Goal: Navigation & Orientation: Find specific page/section

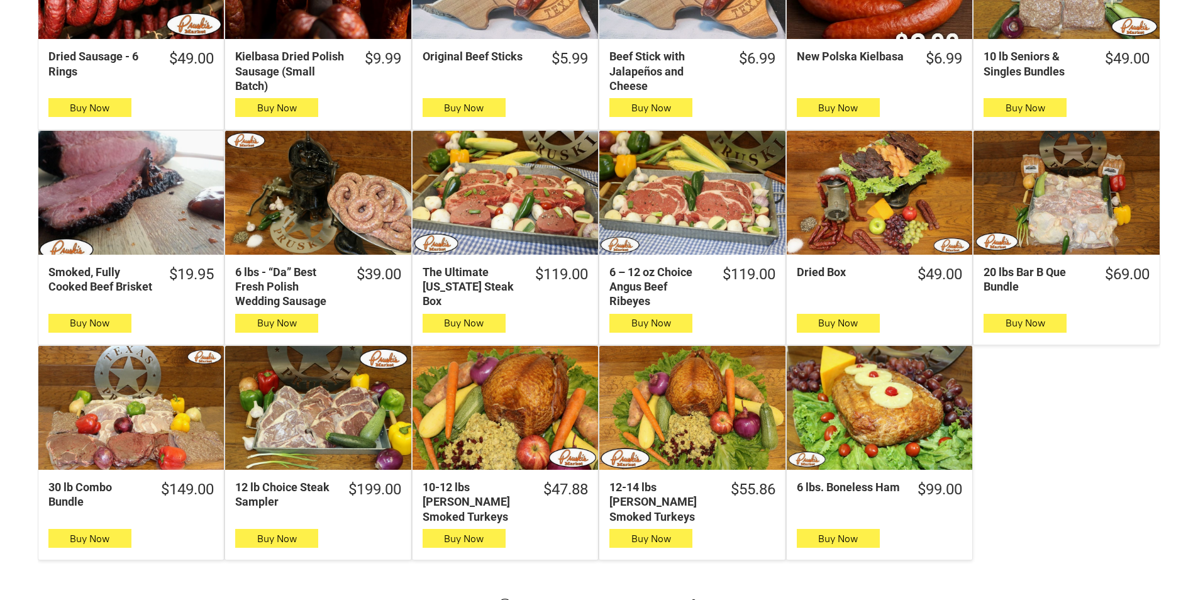
scroll to position [566, 0]
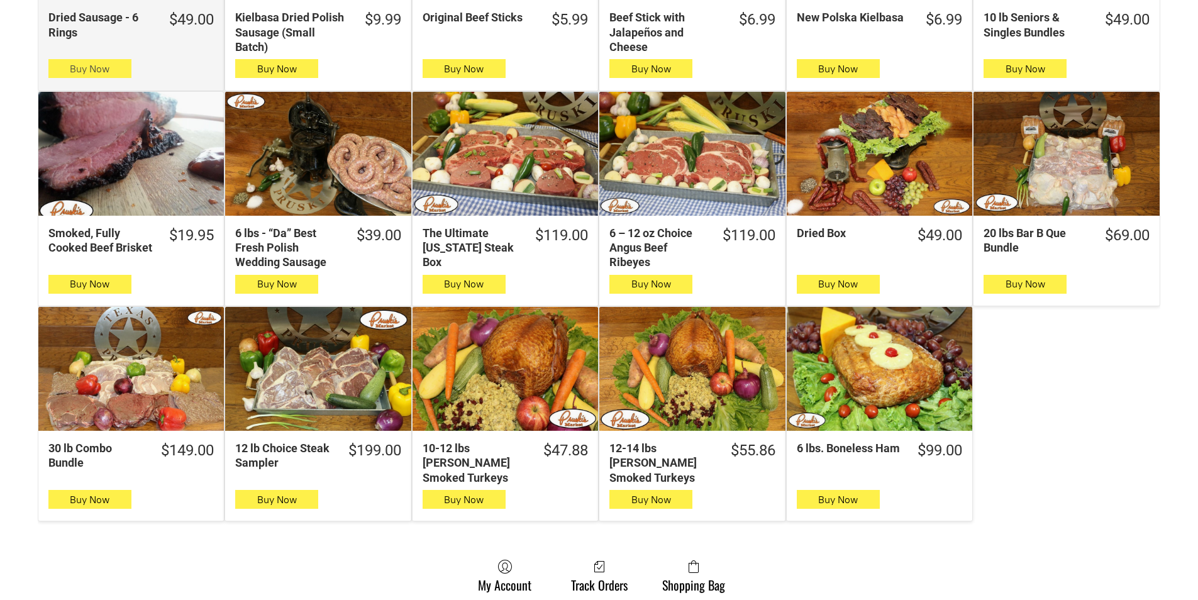
click at [75, 67] on span "Buy Now" at bounding box center [90, 69] width 40 height 12
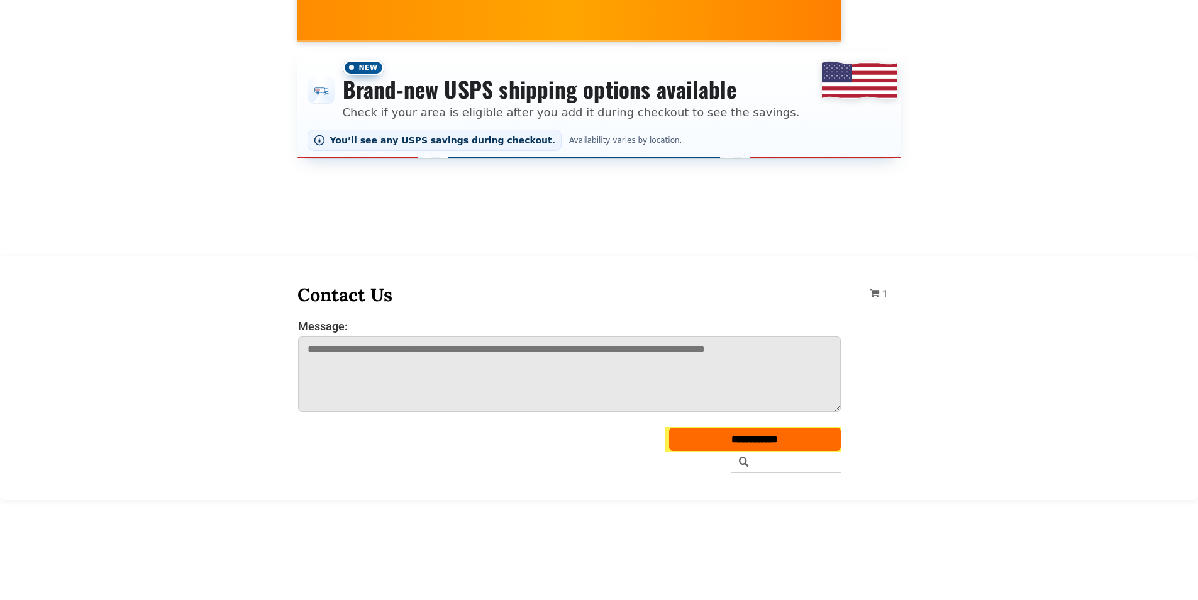
scroll to position [0, 0]
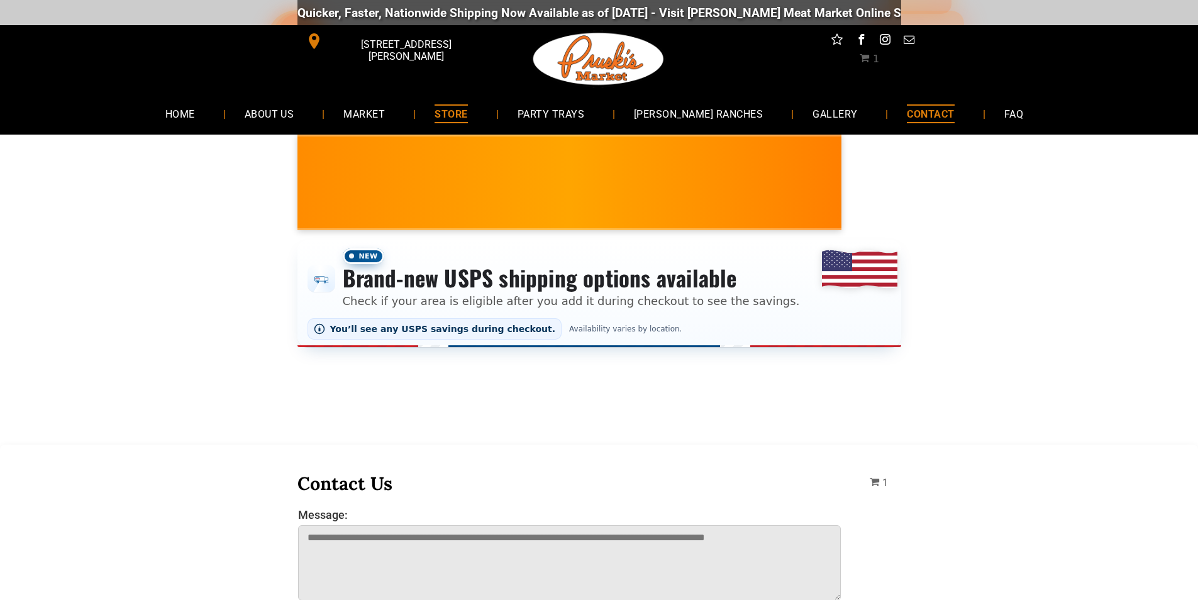
click at [939, 102] on link "CONTACT" at bounding box center [930, 113] width 85 height 33
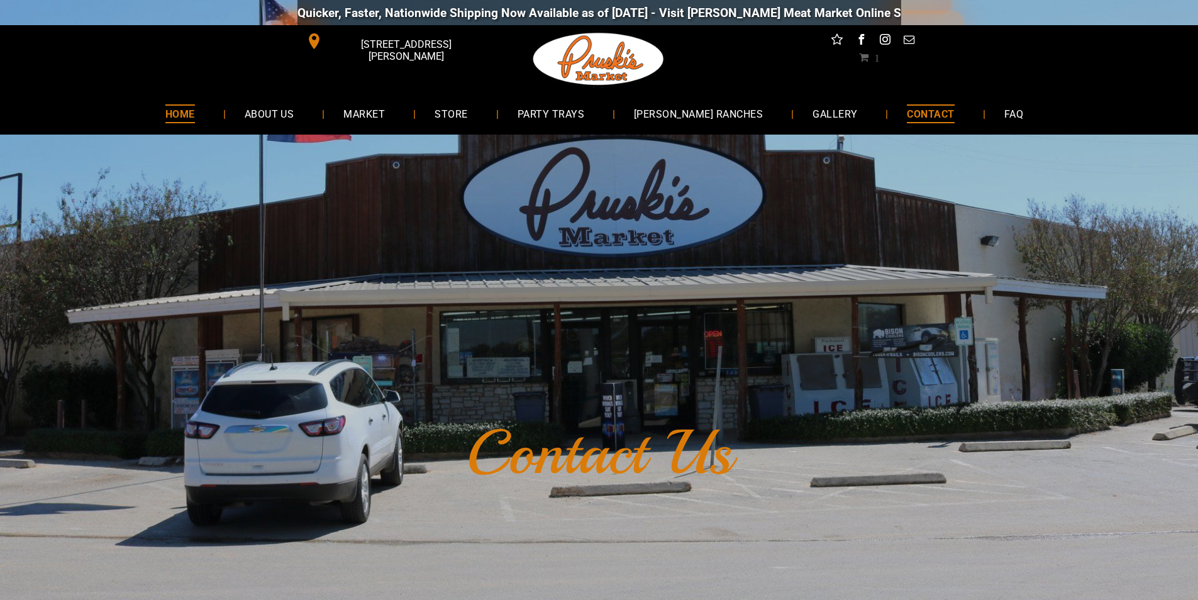
click at [214, 101] on link "HOME" at bounding box center [180, 113] width 67 height 33
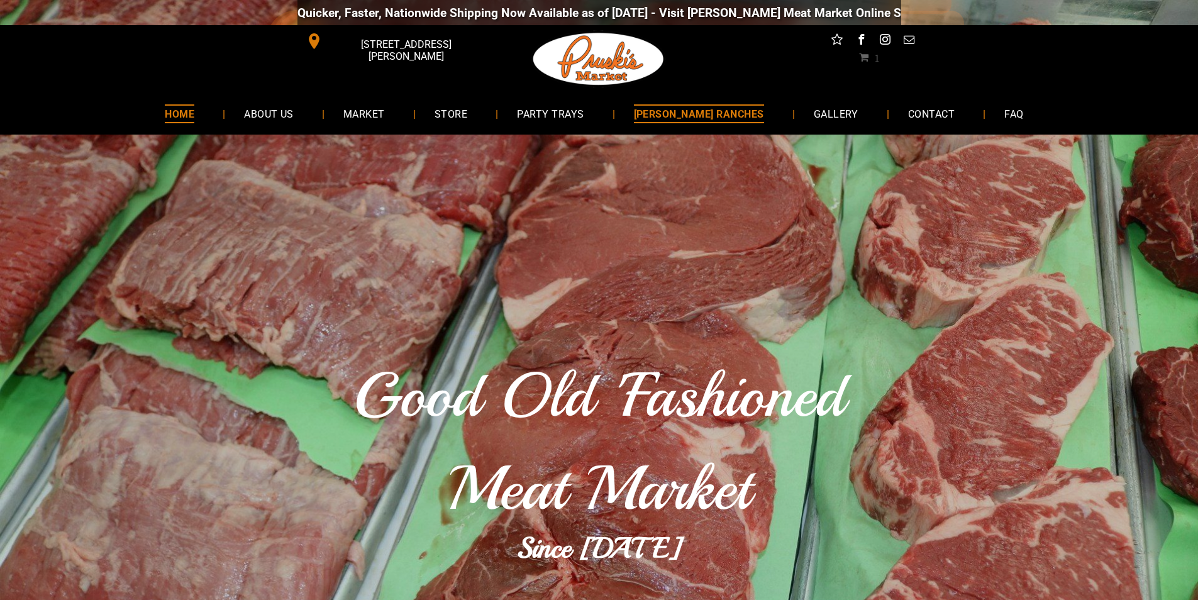
click at [656, 101] on link "[PERSON_NAME] RANCHES" at bounding box center [699, 113] width 168 height 33
